Goal: Navigation & Orientation: Find specific page/section

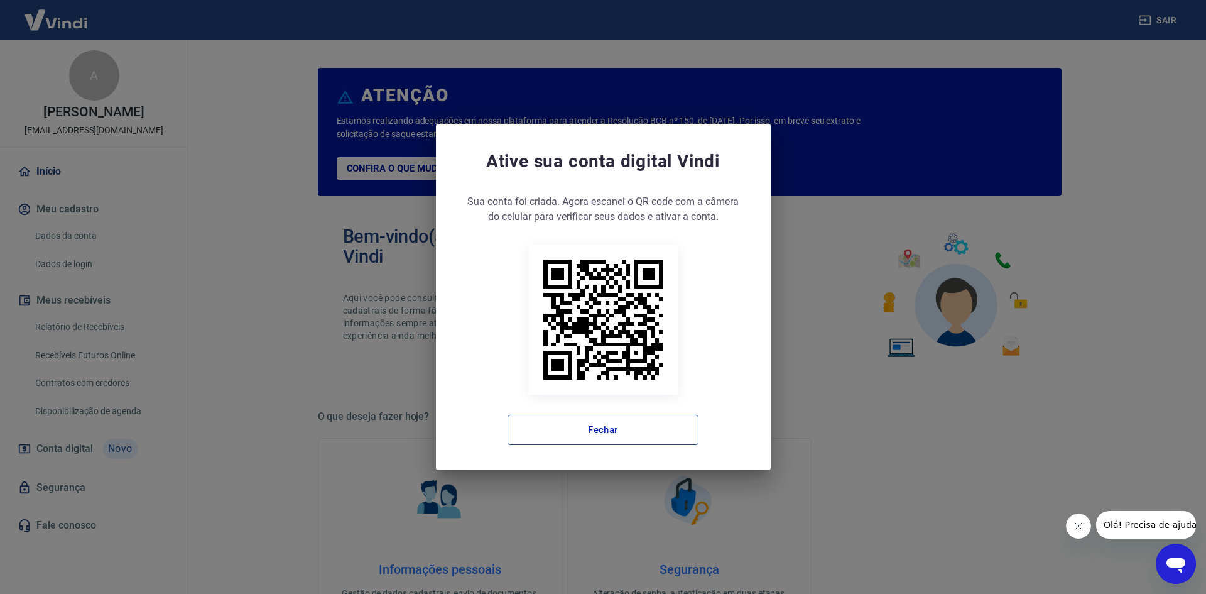
click at [599, 433] on button "Fechar" at bounding box center [603, 430] width 191 height 30
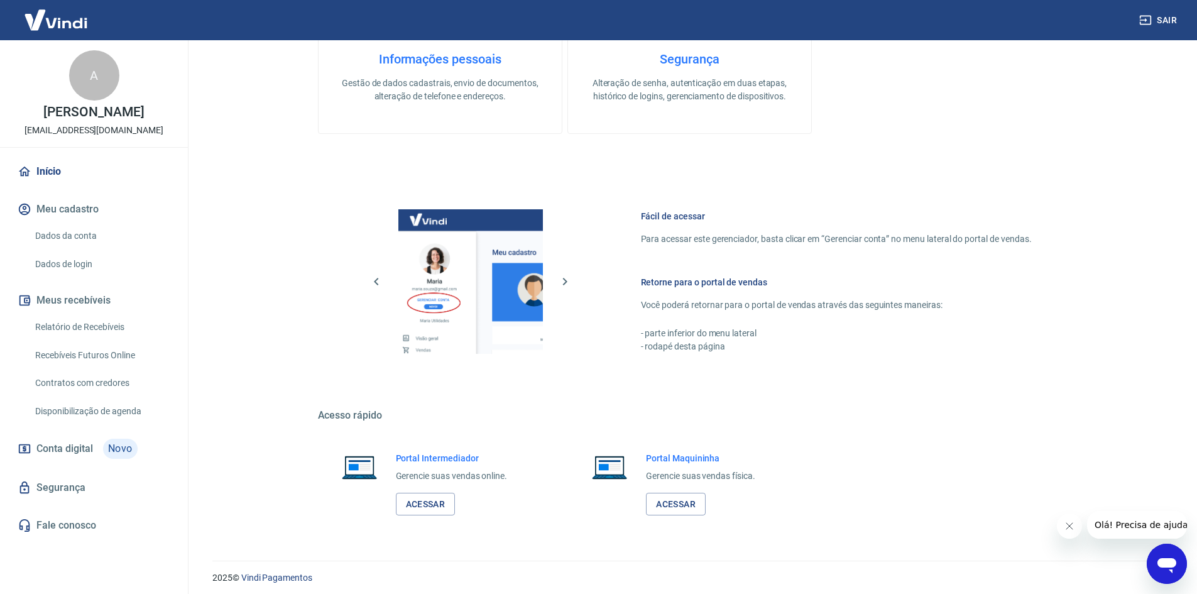
scroll to position [516, 0]
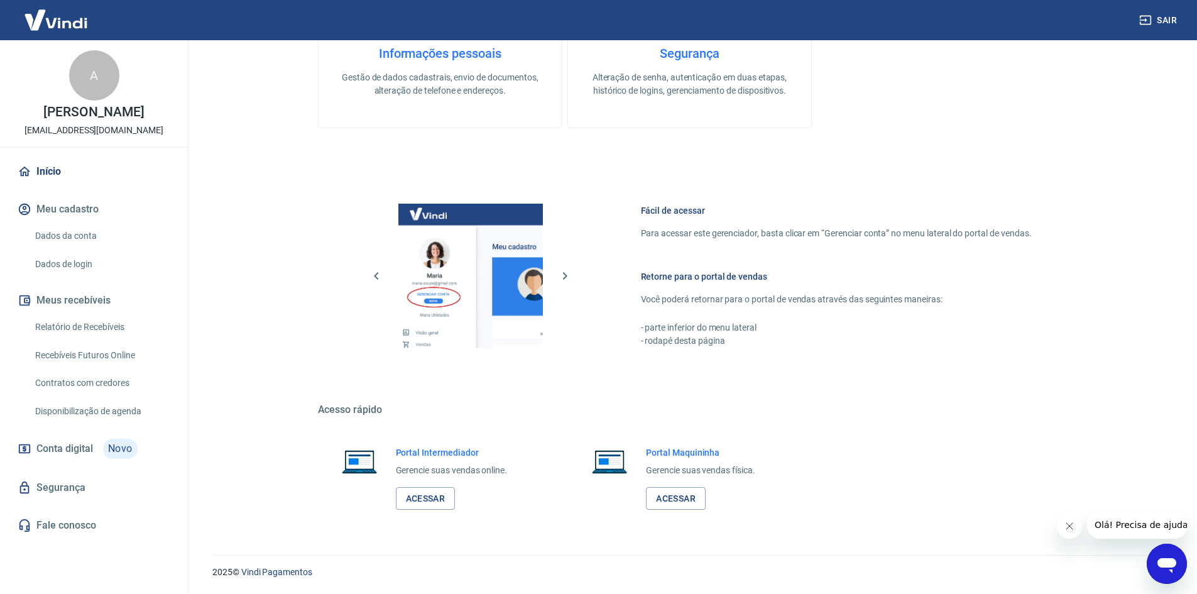
click at [435, 457] on h6 "Portal Intermediador" at bounding box center [452, 452] width 112 height 13
click at [425, 504] on link "Acessar" at bounding box center [426, 498] width 60 height 23
click at [432, 496] on link "Acessar" at bounding box center [426, 498] width 60 height 23
click at [422, 494] on link "Acessar" at bounding box center [426, 498] width 60 height 23
click at [433, 491] on link "Acessar" at bounding box center [426, 498] width 60 height 23
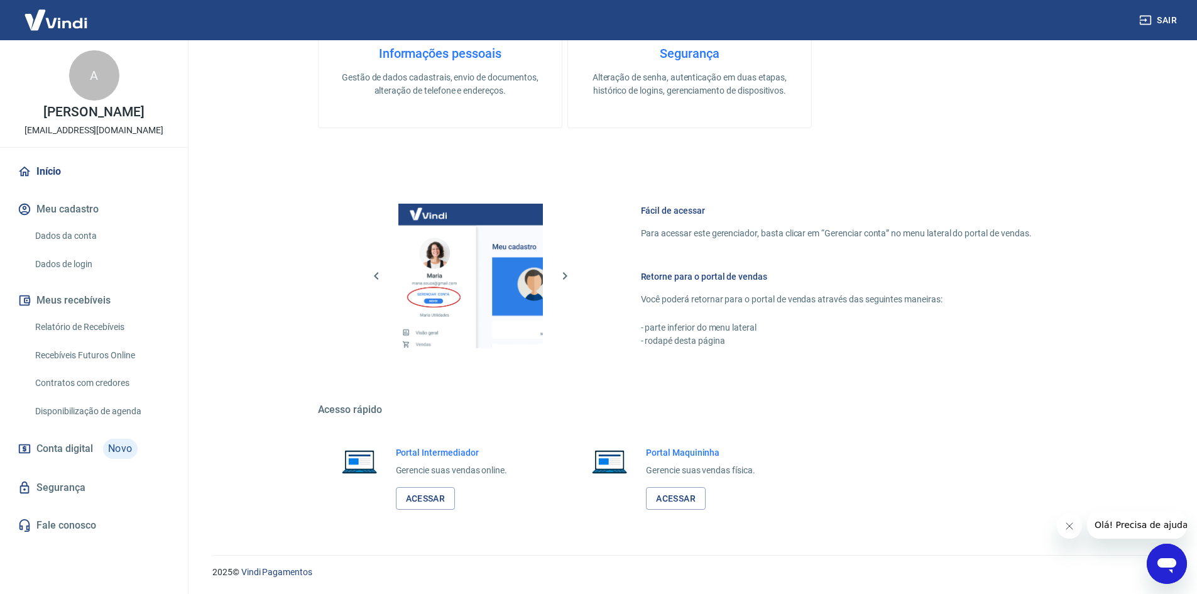
click at [1162, 560] on icon "Abrir janela de mensagens" at bounding box center [1166, 565] width 19 height 15
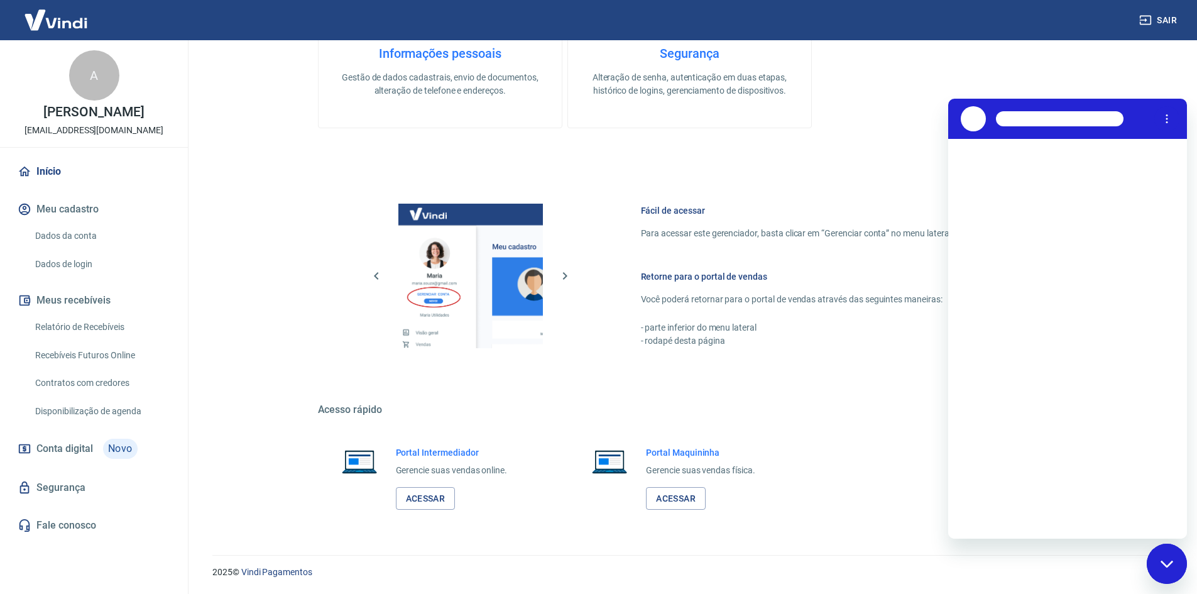
scroll to position [0, 0]
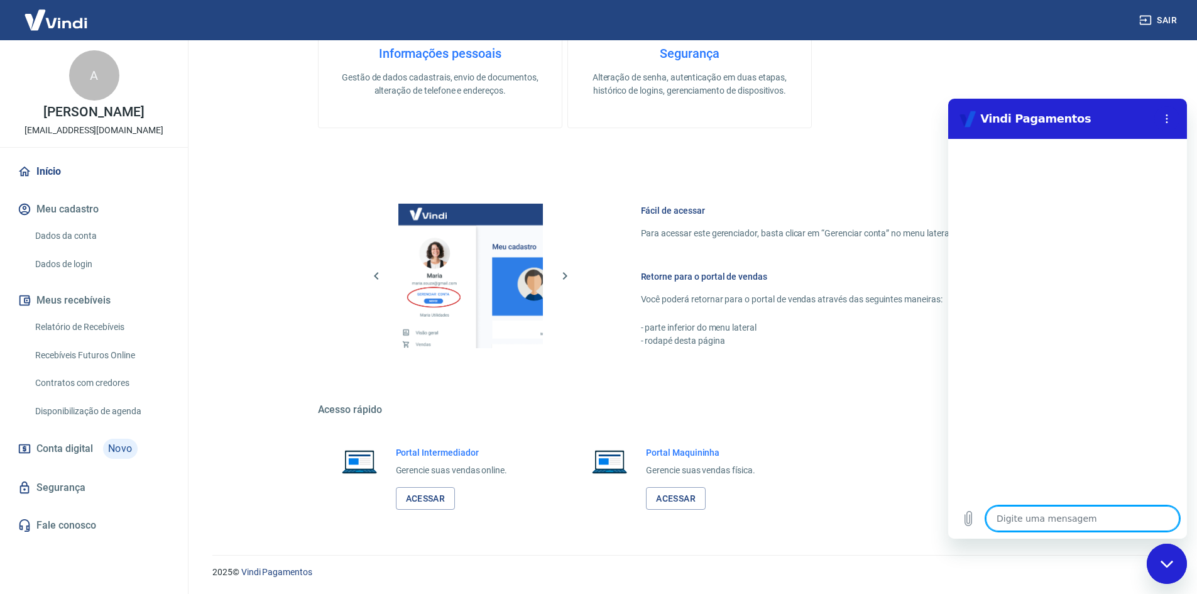
click at [1162, 560] on icon "Fechar janela de mensagens" at bounding box center [1166, 563] width 13 height 7
type textarea "x"
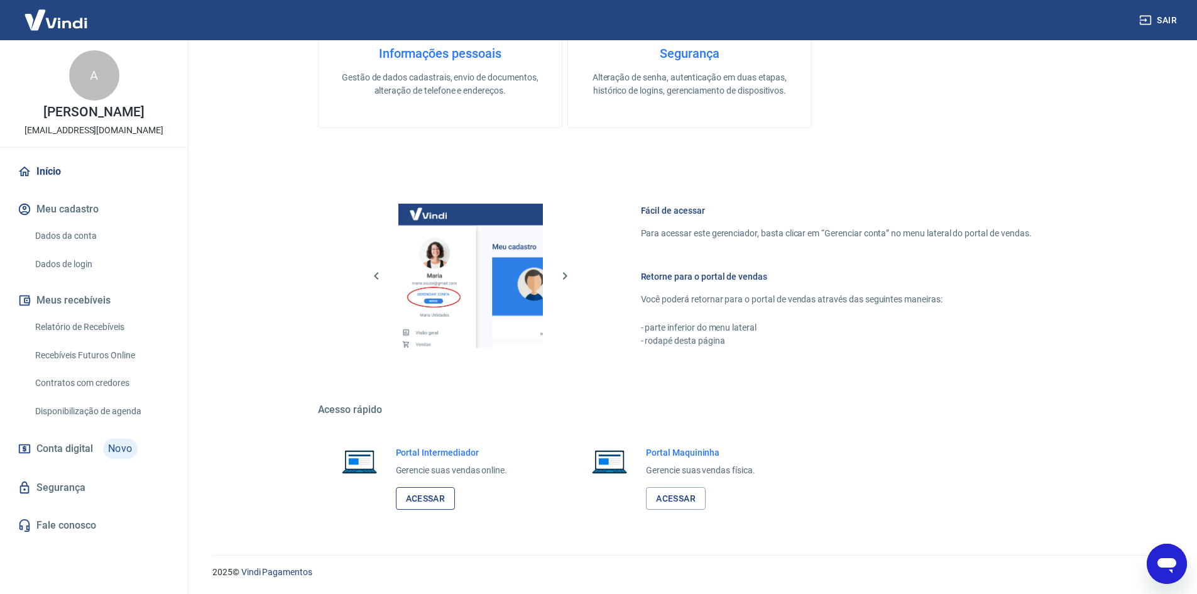
click at [423, 491] on link "Acessar" at bounding box center [426, 498] width 60 height 23
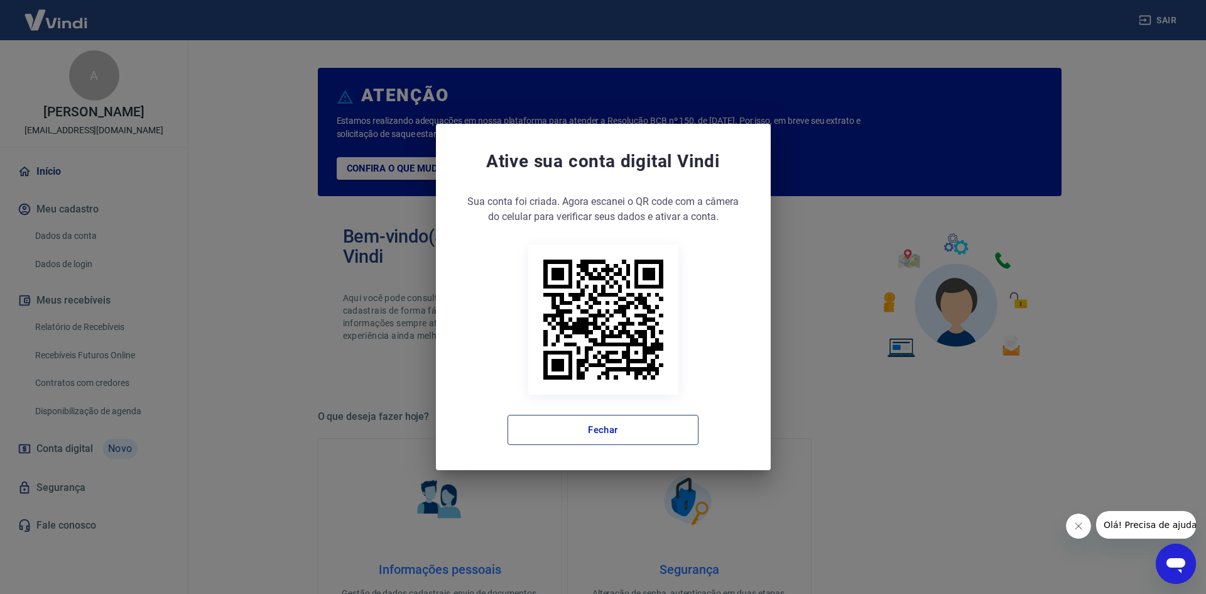
click at [610, 430] on button "Fechar" at bounding box center [603, 430] width 191 height 30
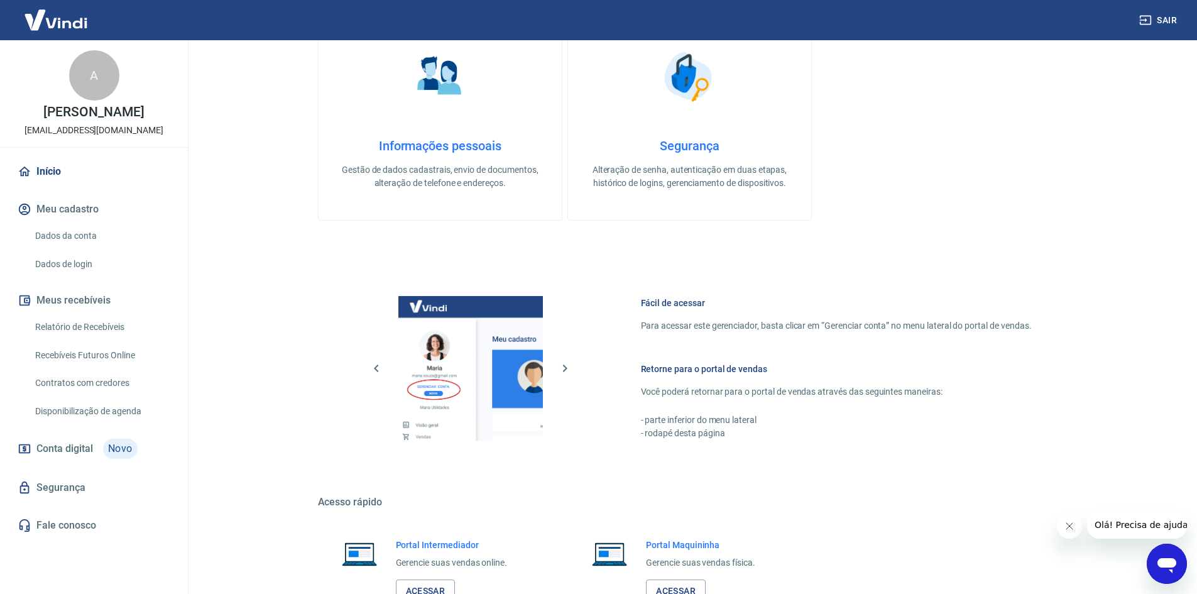
scroll to position [516, 0]
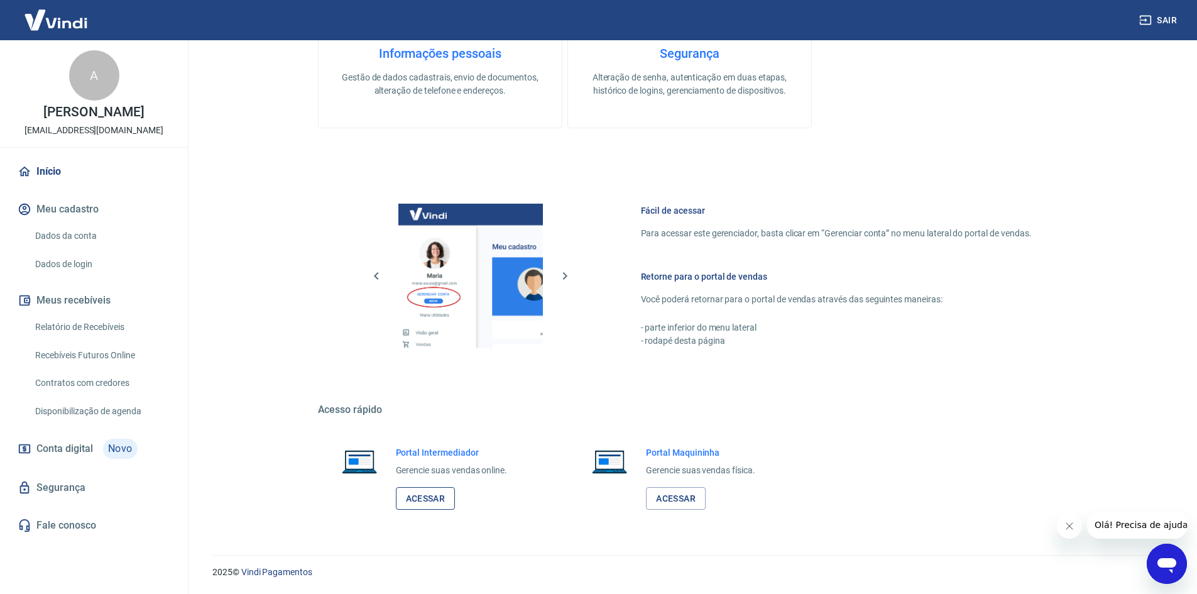
click at [429, 494] on link "Acessar" at bounding box center [426, 498] width 60 height 23
